Goal: Information Seeking & Learning: Find specific page/section

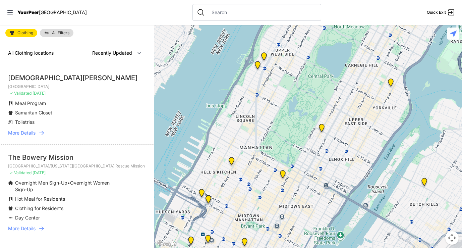
drag, startPoint x: 286, startPoint y: 170, endPoint x: 302, endPoint y: 82, distance: 89.3
click at [302, 82] on div at bounding box center [308, 136] width 308 height 223
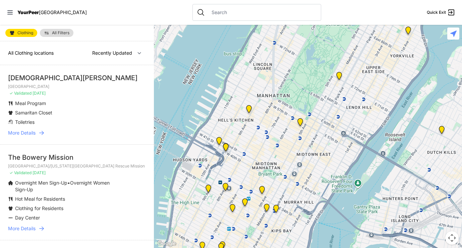
drag, startPoint x: 295, startPoint y: 150, endPoint x: 313, endPoint y: 97, distance: 56.3
click at [313, 97] on div at bounding box center [308, 136] width 308 height 223
click at [25, 33] on span "Clothing" at bounding box center [25, 33] width 16 height 4
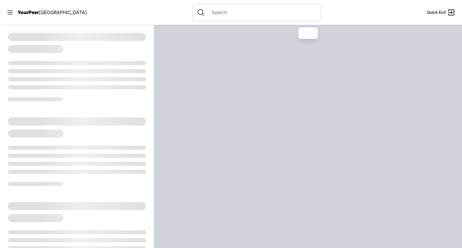
select select "recentlyUpdated"
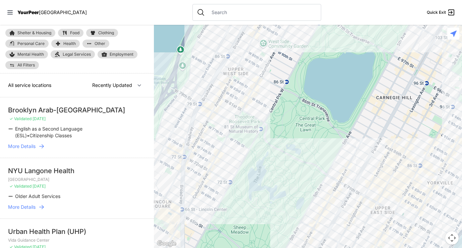
click at [211, 16] on div at bounding box center [256, 12] width 129 height 17
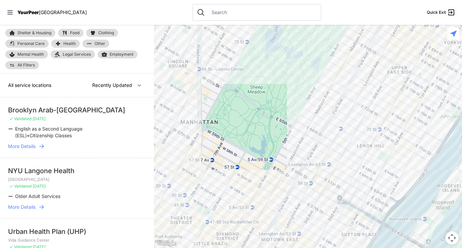
drag, startPoint x: 408, startPoint y: 179, endPoint x: 425, endPoint y: 37, distance: 143.4
click at [425, 37] on div at bounding box center [308, 136] width 308 height 223
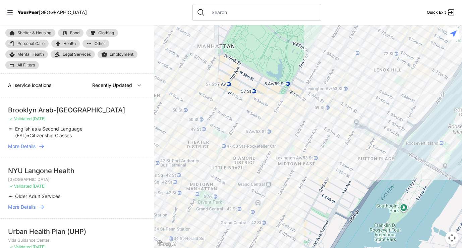
drag, startPoint x: 367, startPoint y: 163, endPoint x: 384, endPoint y: 87, distance: 78.7
click at [384, 87] on div at bounding box center [308, 136] width 308 height 223
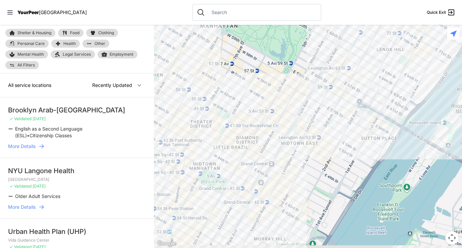
drag, startPoint x: 295, startPoint y: 196, endPoint x: 298, endPoint y: 173, distance: 23.0
click at [298, 173] on div at bounding box center [308, 136] width 308 height 223
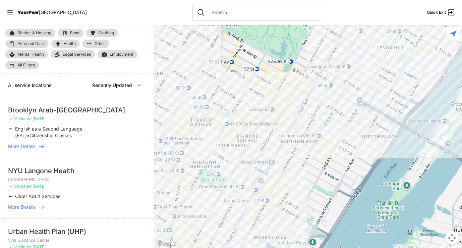
click at [294, 132] on div at bounding box center [308, 136] width 308 height 223
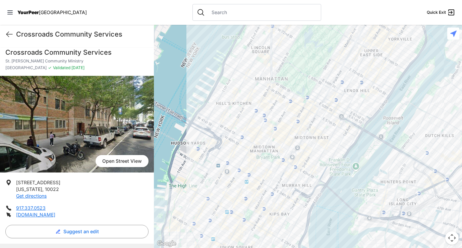
scroll to position [94, 0]
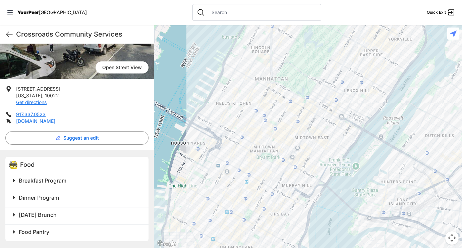
click at [46, 121] on link "[DOMAIN_NAME]" at bounding box center [35, 121] width 39 height 6
select select "recentlyUpdated"
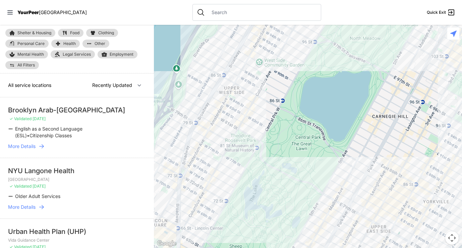
click at [385, 245] on div at bounding box center [308, 136] width 308 height 223
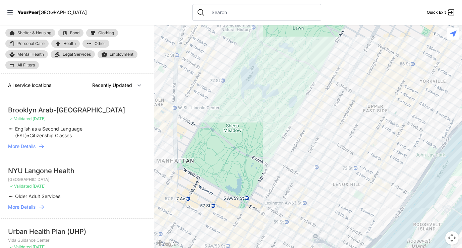
drag, startPoint x: 387, startPoint y: 217, endPoint x: 384, endPoint y: 94, distance: 122.4
click at [384, 94] on div at bounding box center [308, 136] width 308 height 223
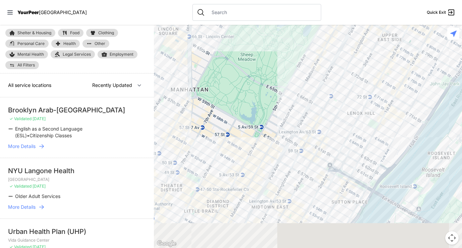
drag, startPoint x: 370, startPoint y: 123, endPoint x: 390, endPoint y: 41, distance: 84.6
click at [390, 41] on div at bounding box center [308, 136] width 308 height 223
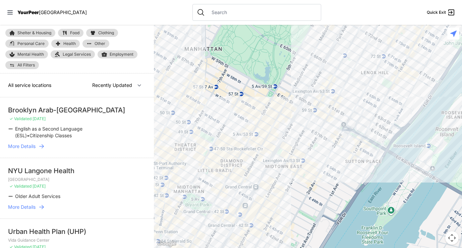
drag, startPoint x: 313, startPoint y: 143, endPoint x: 323, endPoint y: 106, distance: 37.8
click at [323, 106] on div at bounding box center [308, 136] width 308 height 223
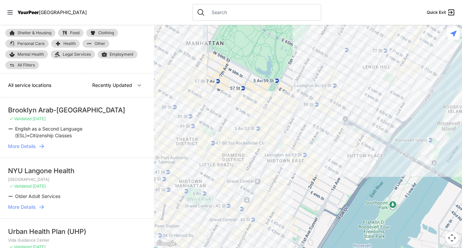
click at [265, 234] on div at bounding box center [308, 136] width 308 height 223
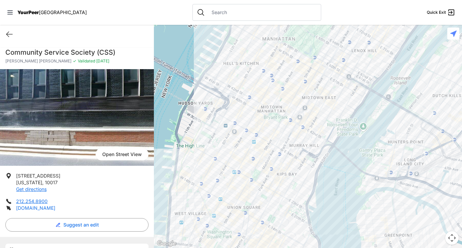
click at [29, 207] on link "[DOMAIN_NAME]" at bounding box center [35, 208] width 39 height 6
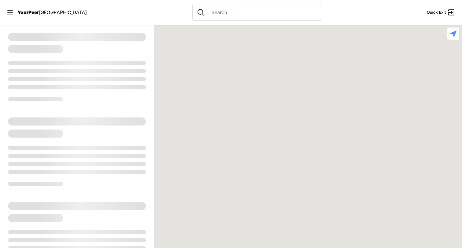
select select "recentlyUpdated"
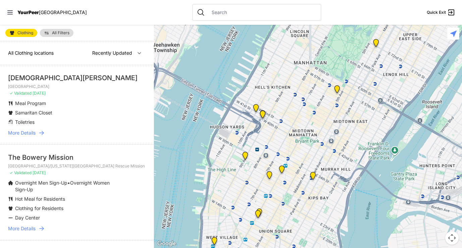
drag, startPoint x: 272, startPoint y: 203, endPoint x: 341, endPoint y: 30, distance: 185.8
click at [341, 30] on div at bounding box center [308, 136] width 308 height 223
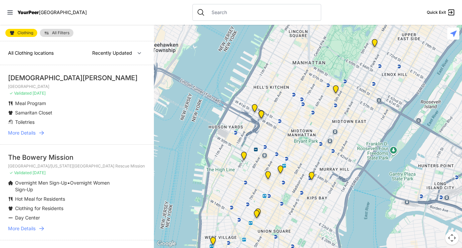
click at [334, 89] on img at bounding box center [336, 90] width 8 height 11
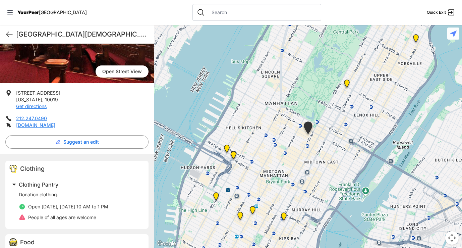
scroll to position [84, 0]
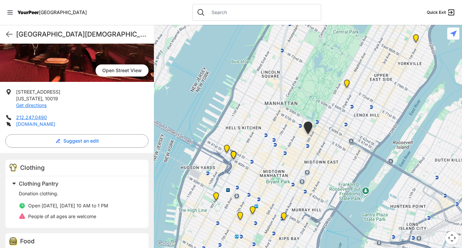
click at [39, 126] on link "www.fapc.org" at bounding box center [35, 124] width 39 height 6
